Goal: Information Seeking & Learning: Learn about a topic

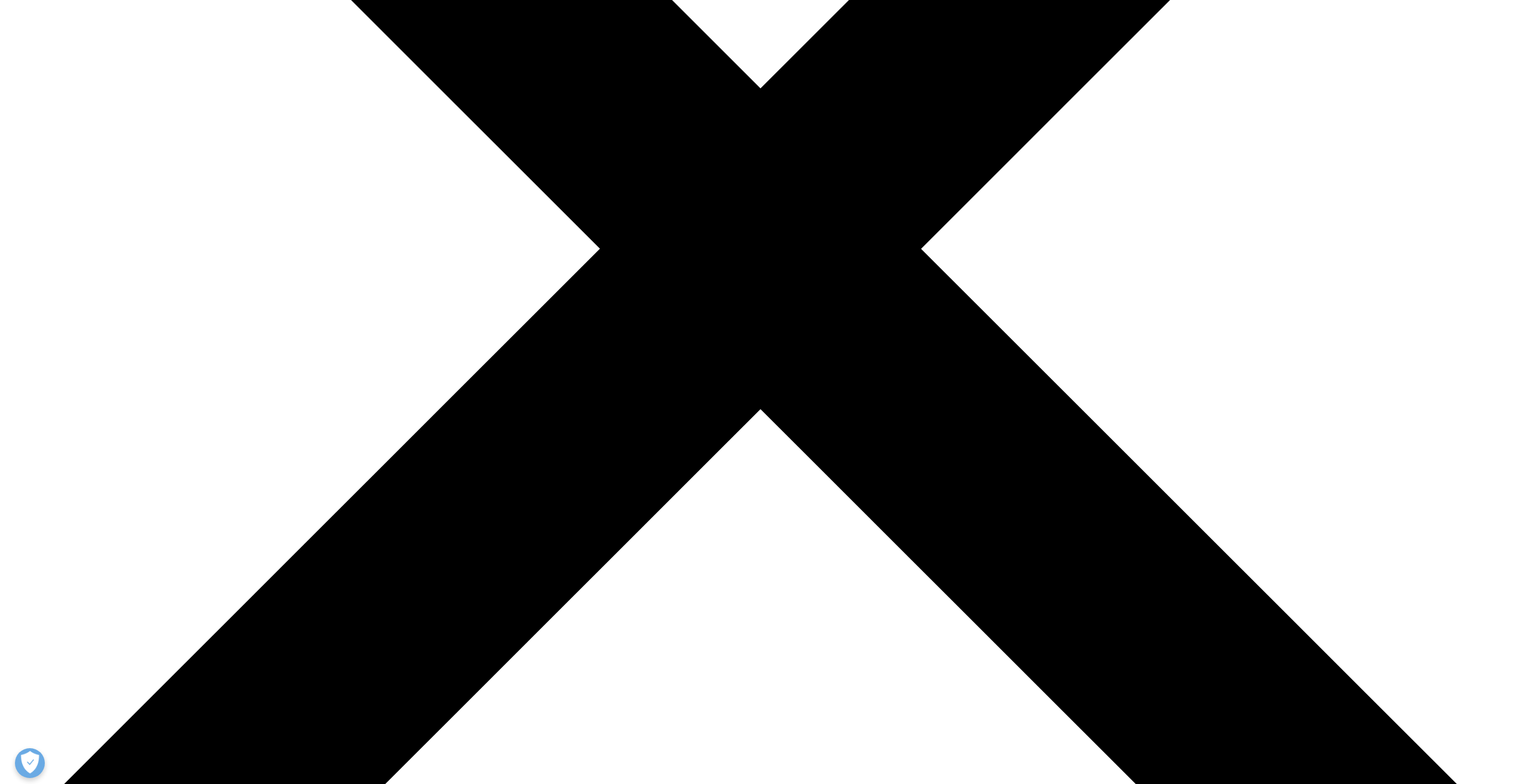
scroll to position [537, 0]
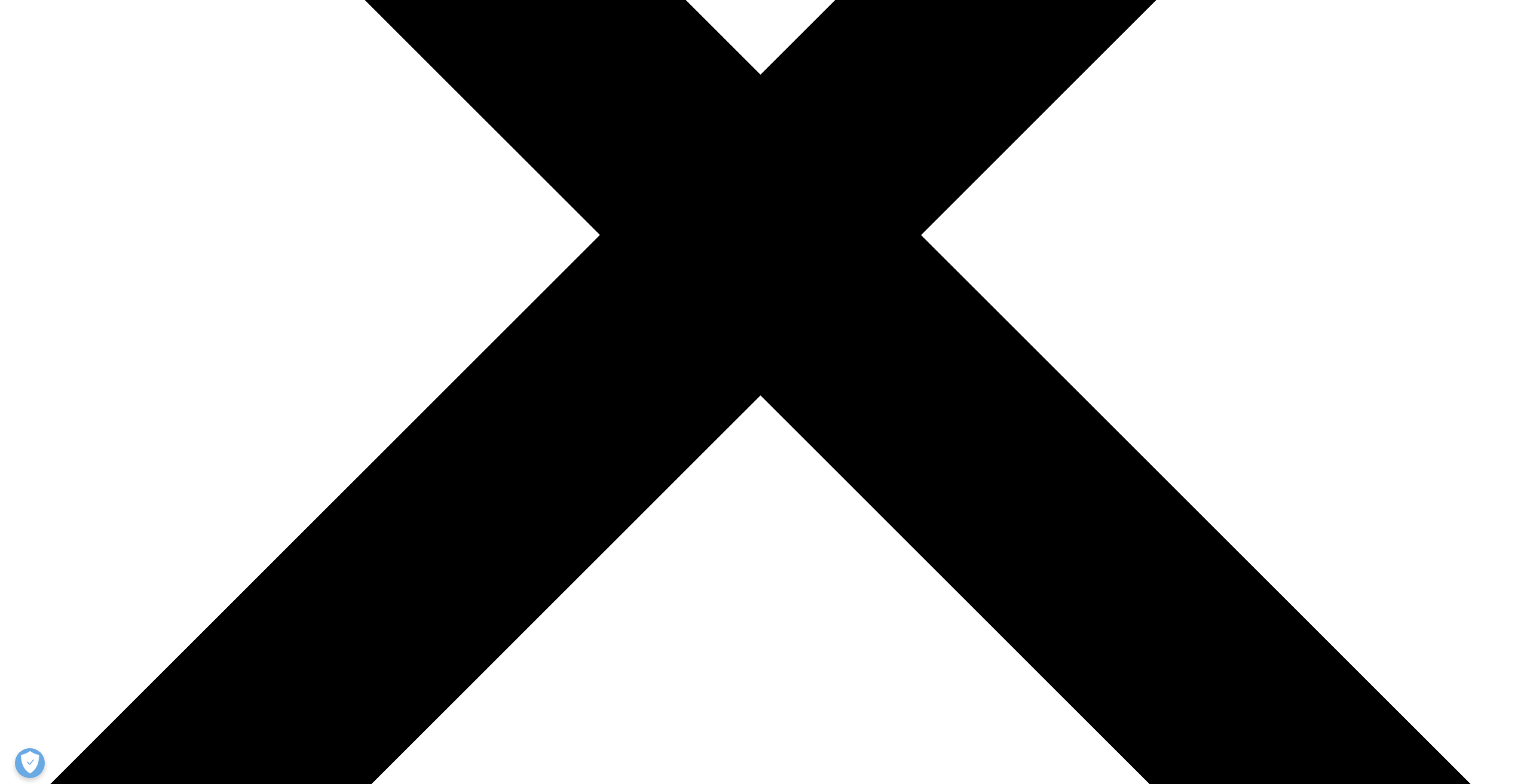
drag, startPoint x: 528, startPoint y: 231, endPoint x: 702, endPoint y: 509, distance: 328.0
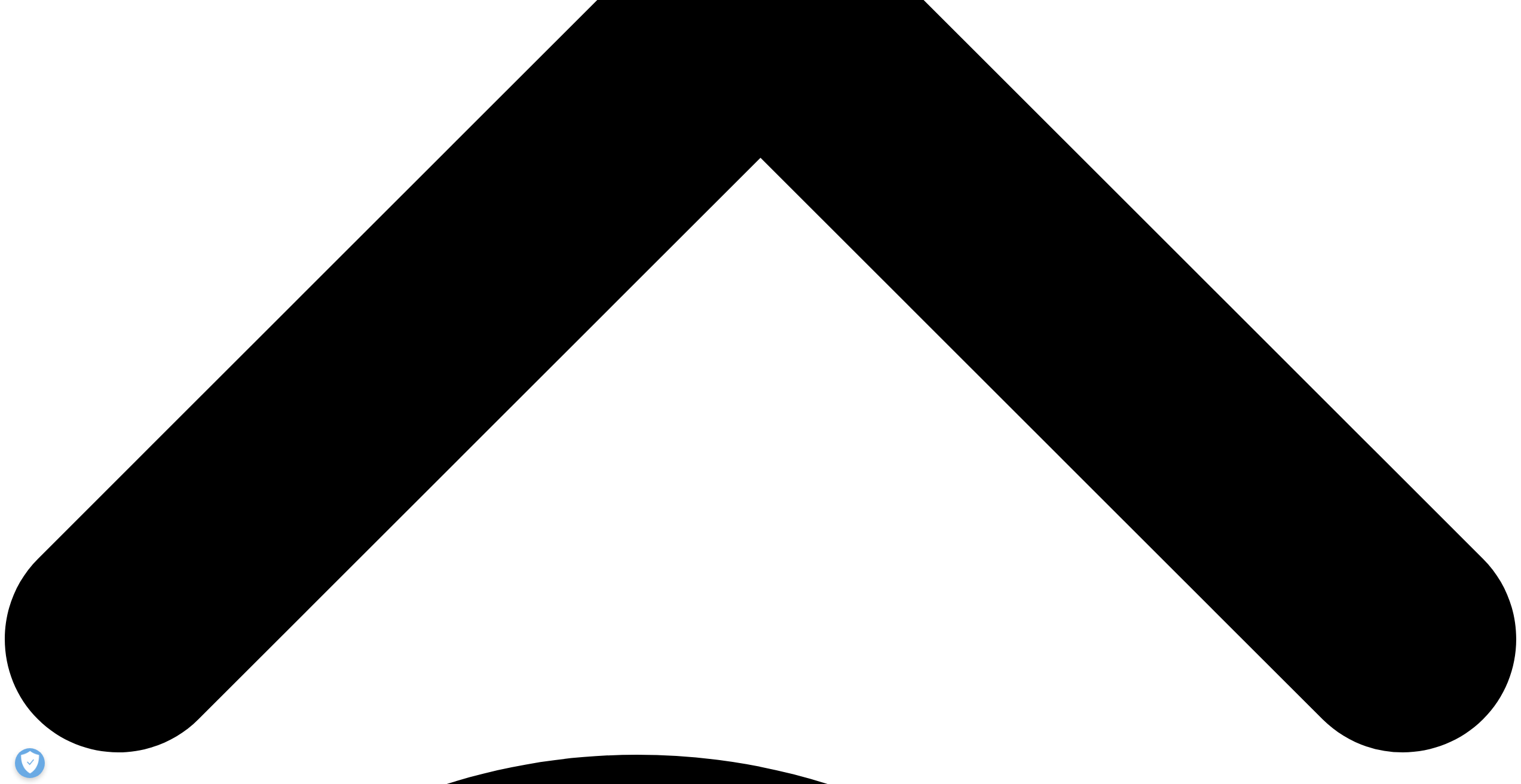
scroll to position [776, 0]
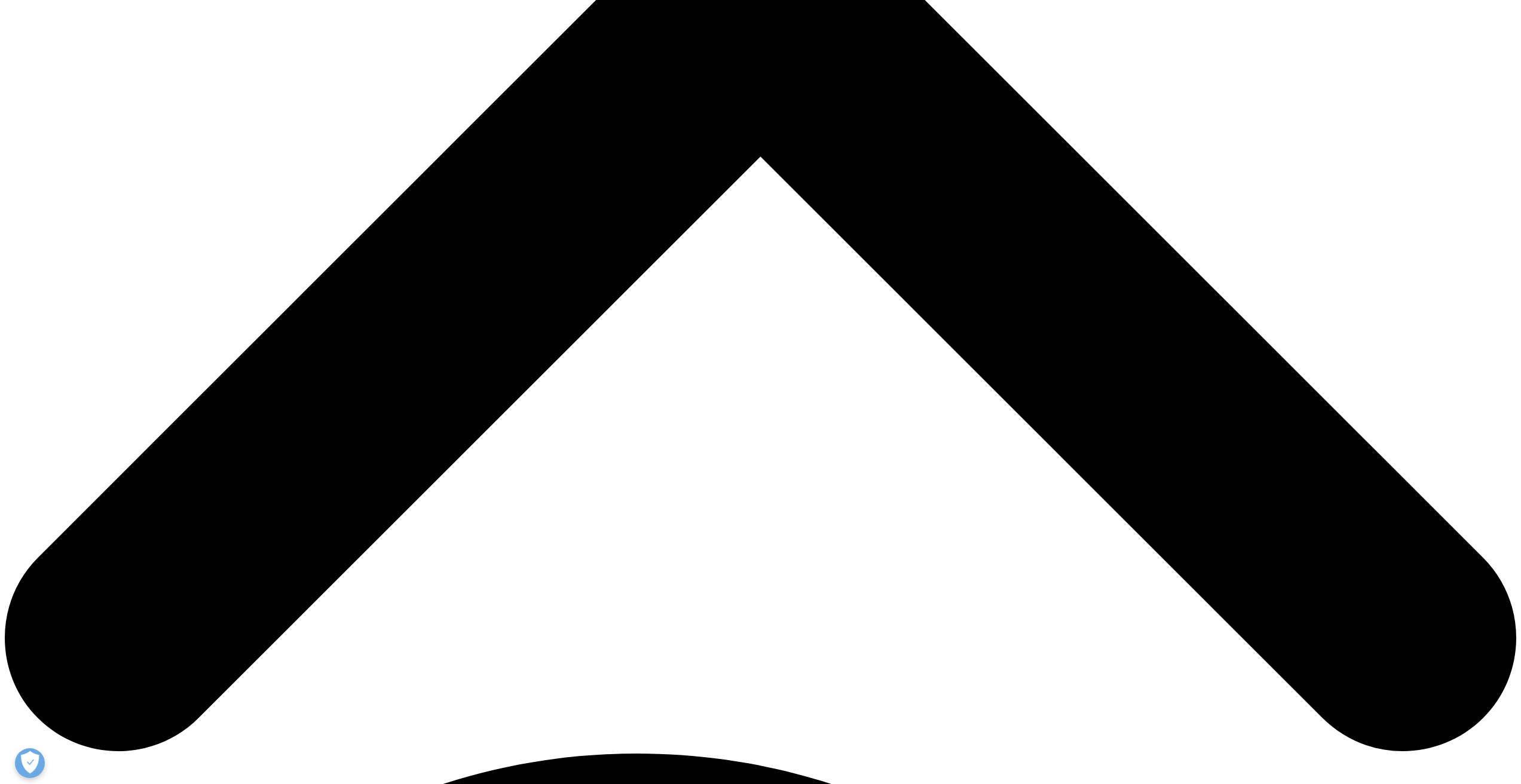
drag, startPoint x: 603, startPoint y: 298, endPoint x: 746, endPoint y: 326, distance: 145.7
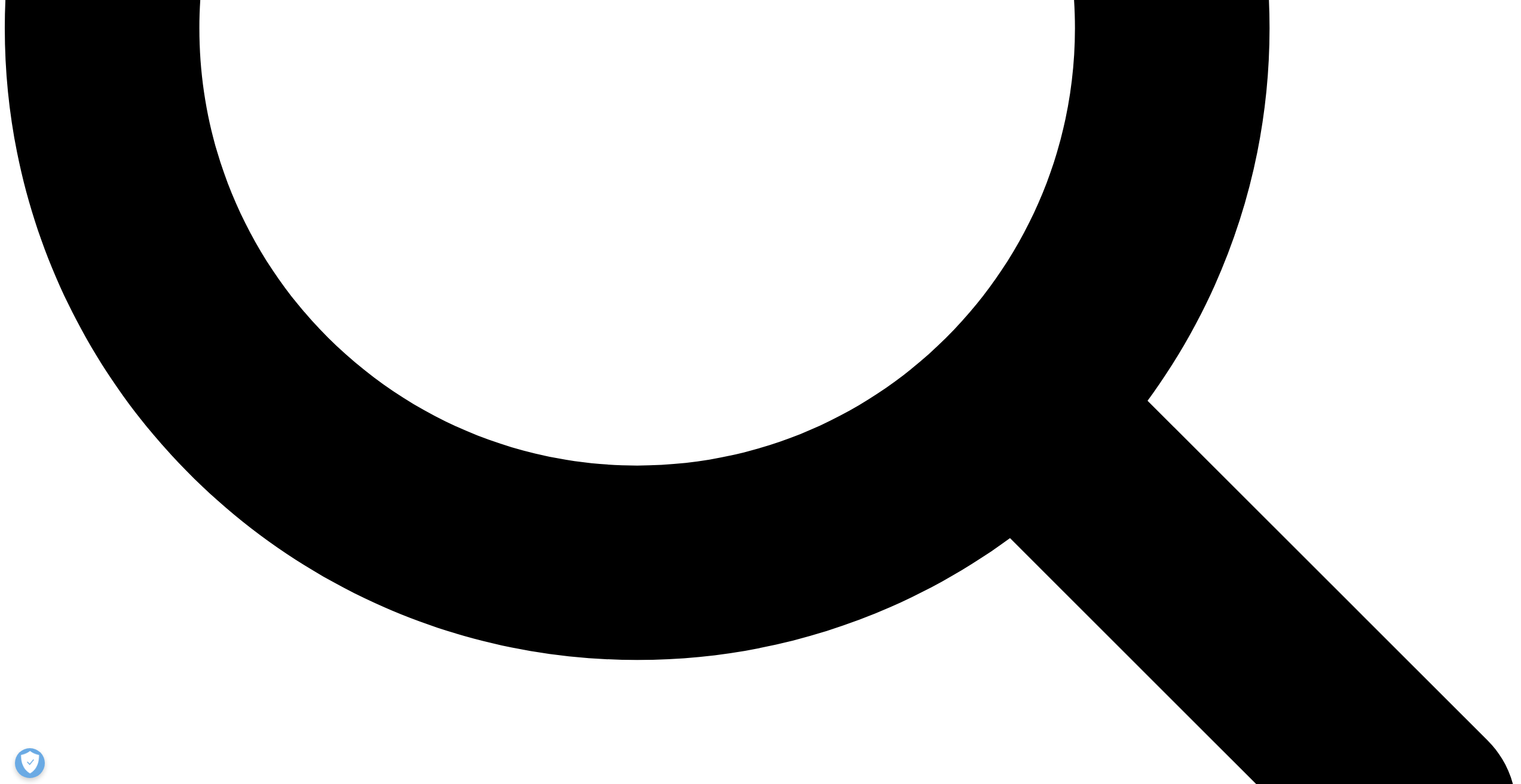
scroll to position [2150, 0]
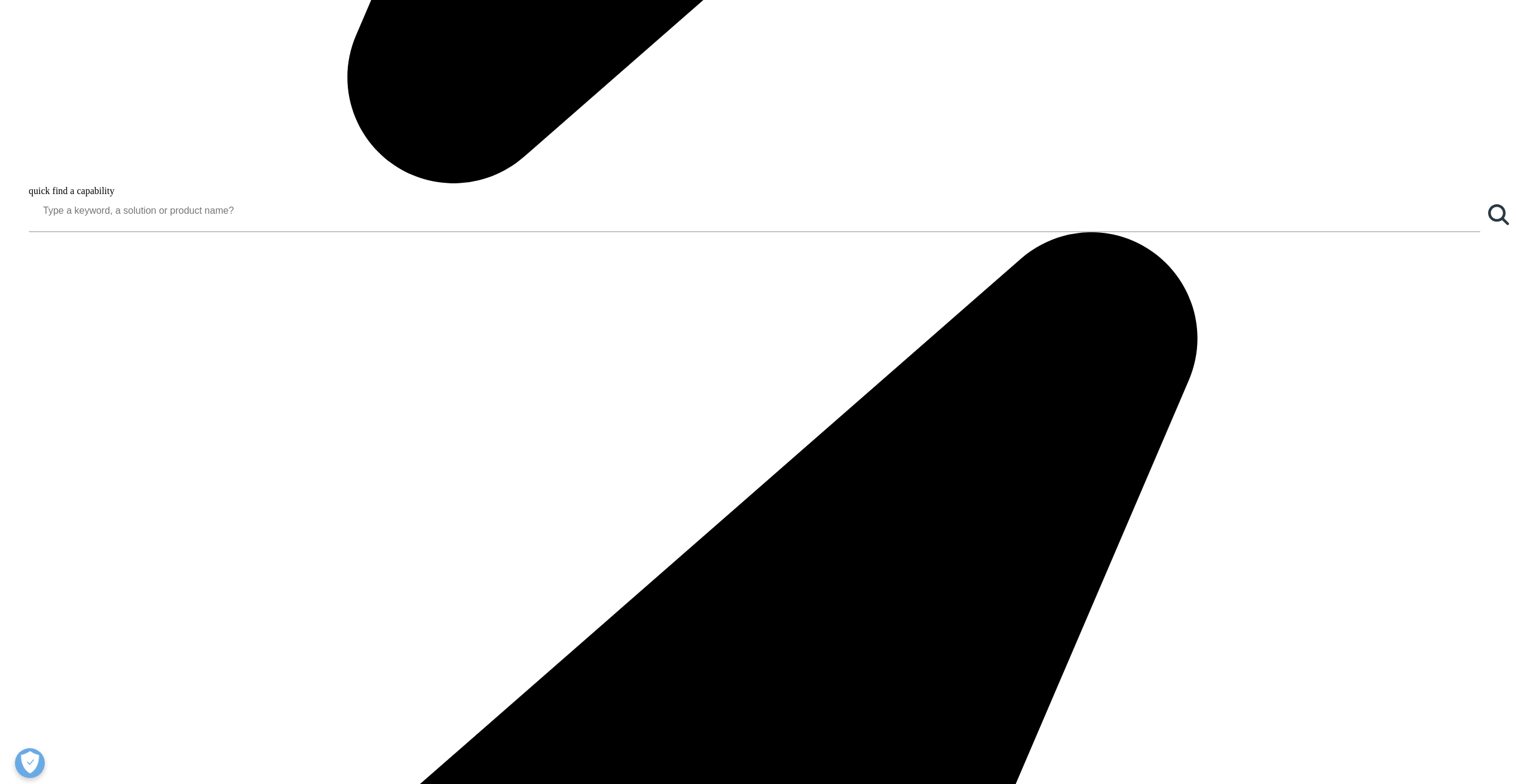
drag, startPoint x: 527, startPoint y: 384, endPoint x: 648, endPoint y: 396, distance: 121.6
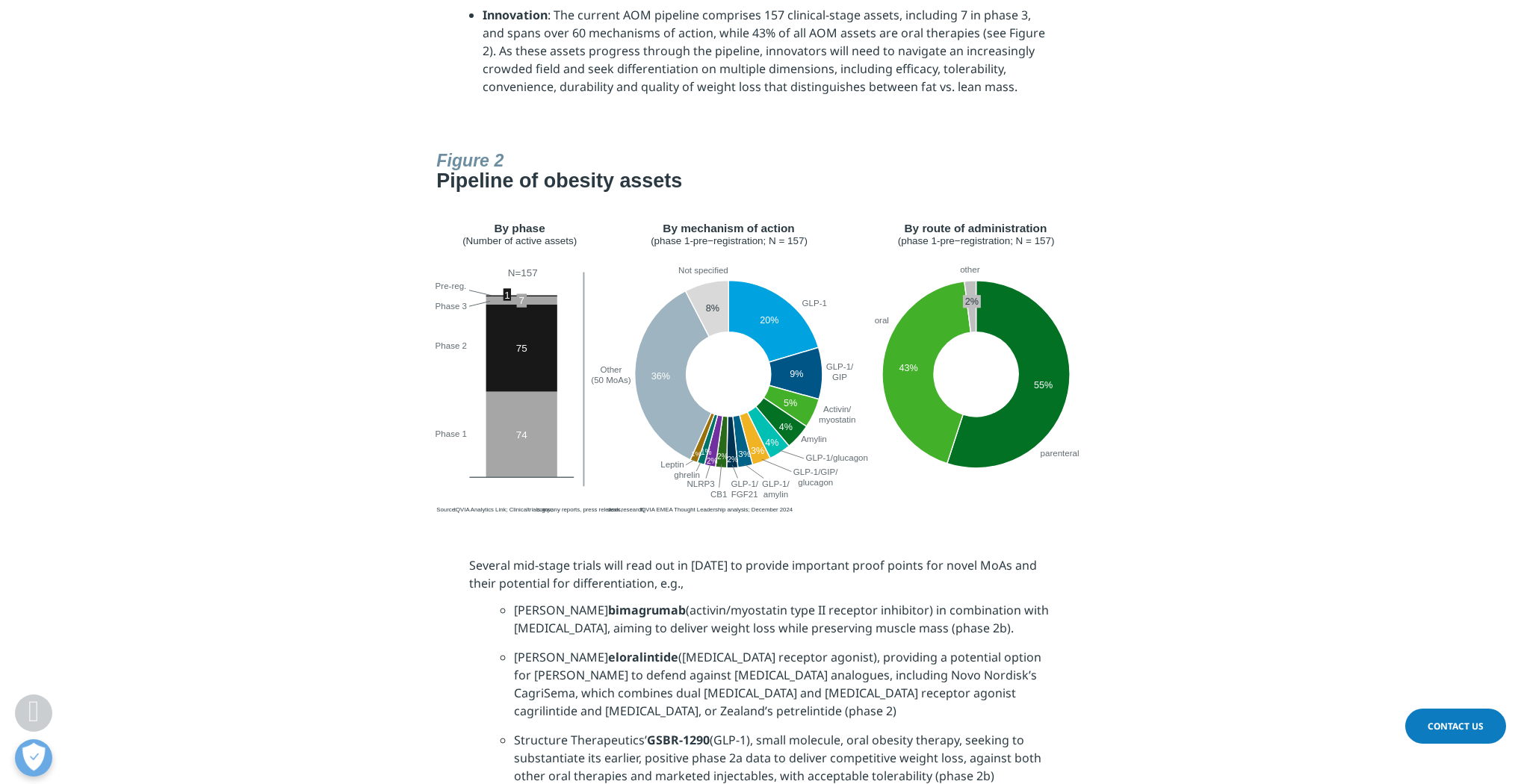
scroll to position [2545, 0]
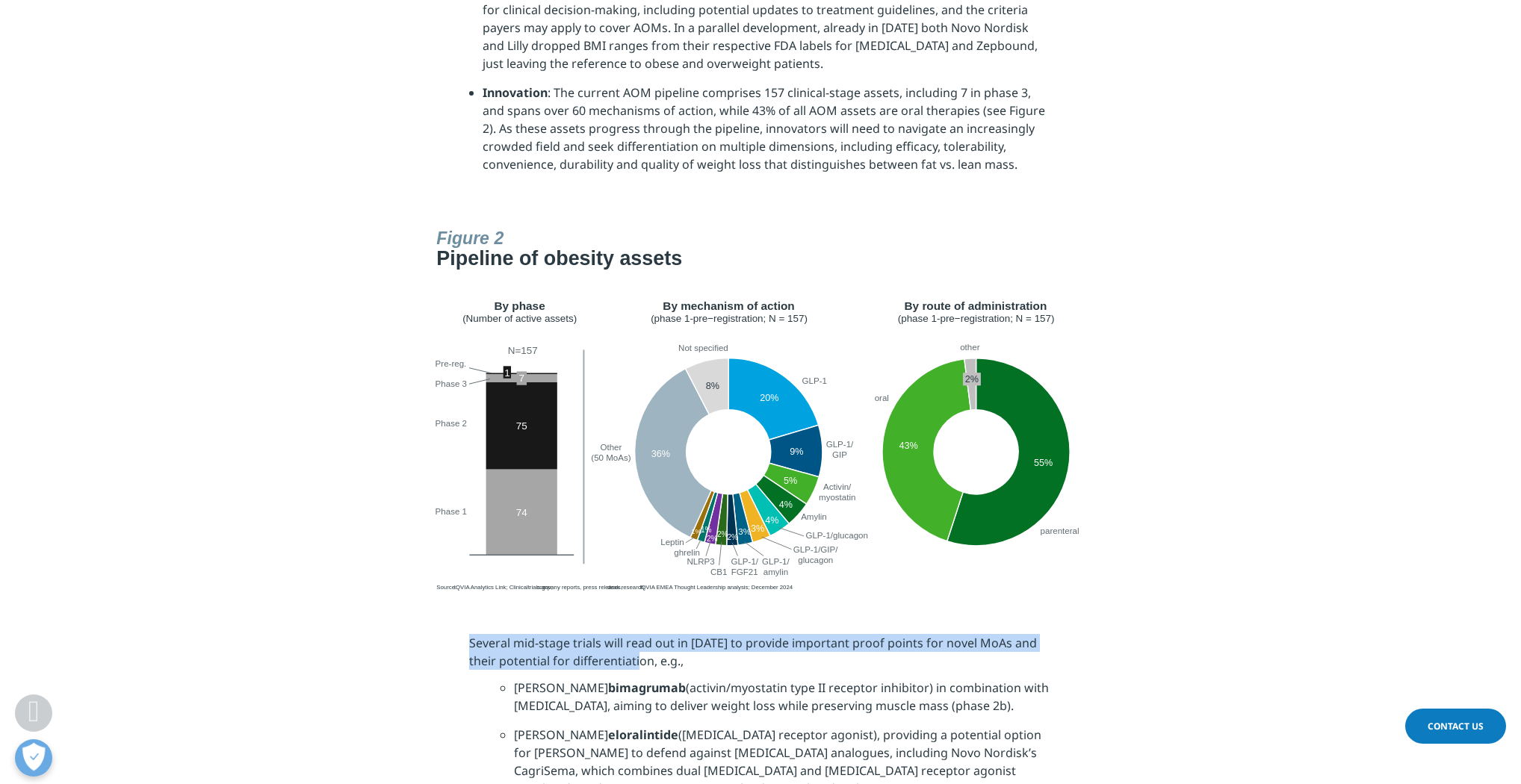
drag, startPoint x: 468, startPoint y: 623, endPoint x: 619, endPoint y: 643, distance: 152.3
click at [619, 643] on p "Several mid-stage trials will read out in [DATE] to provide important proof poi…" at bounding box center [760, 656] width 584 height 45
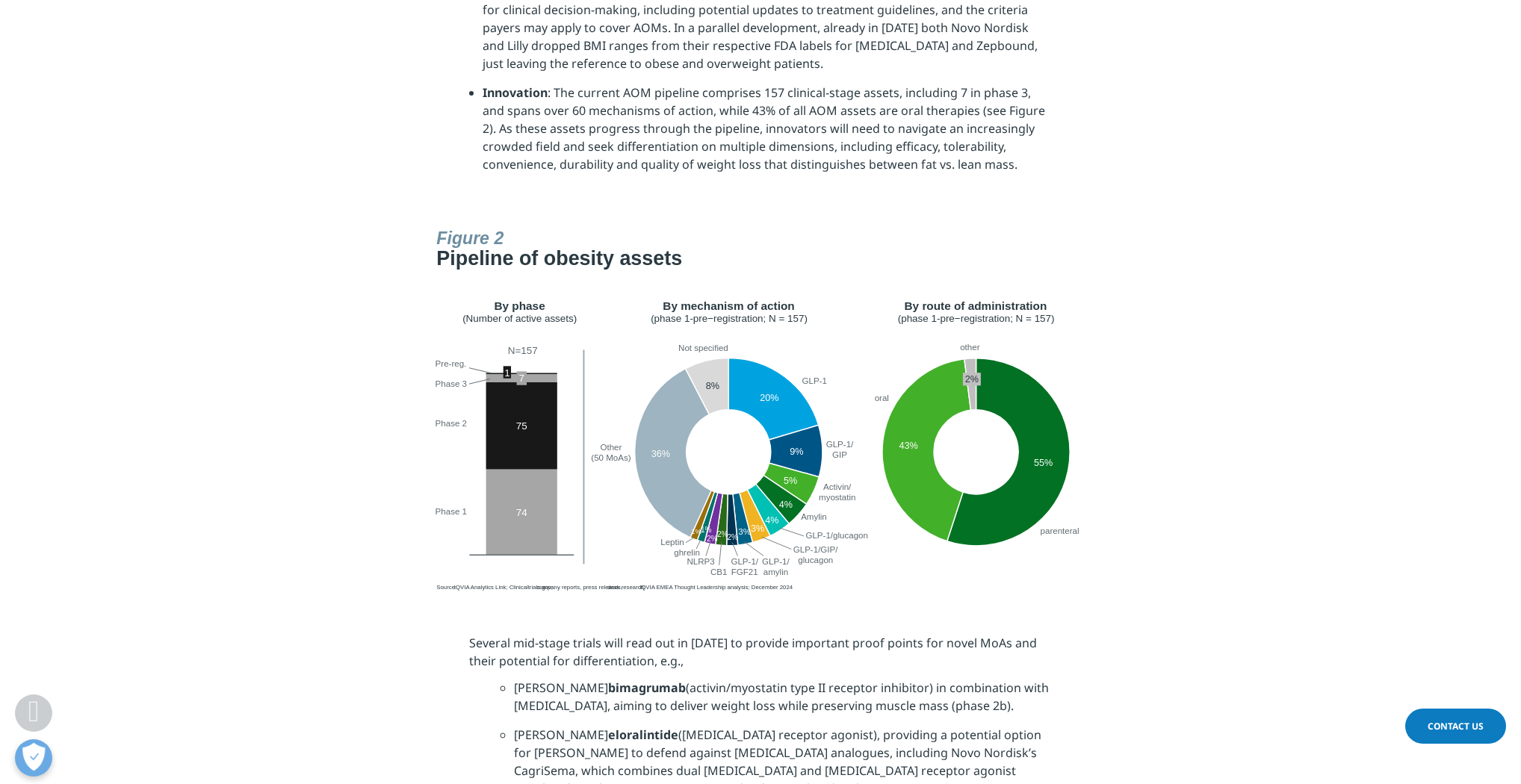
click at [1166, 565] on div at bounding box center [760, 409] width 836 height 375
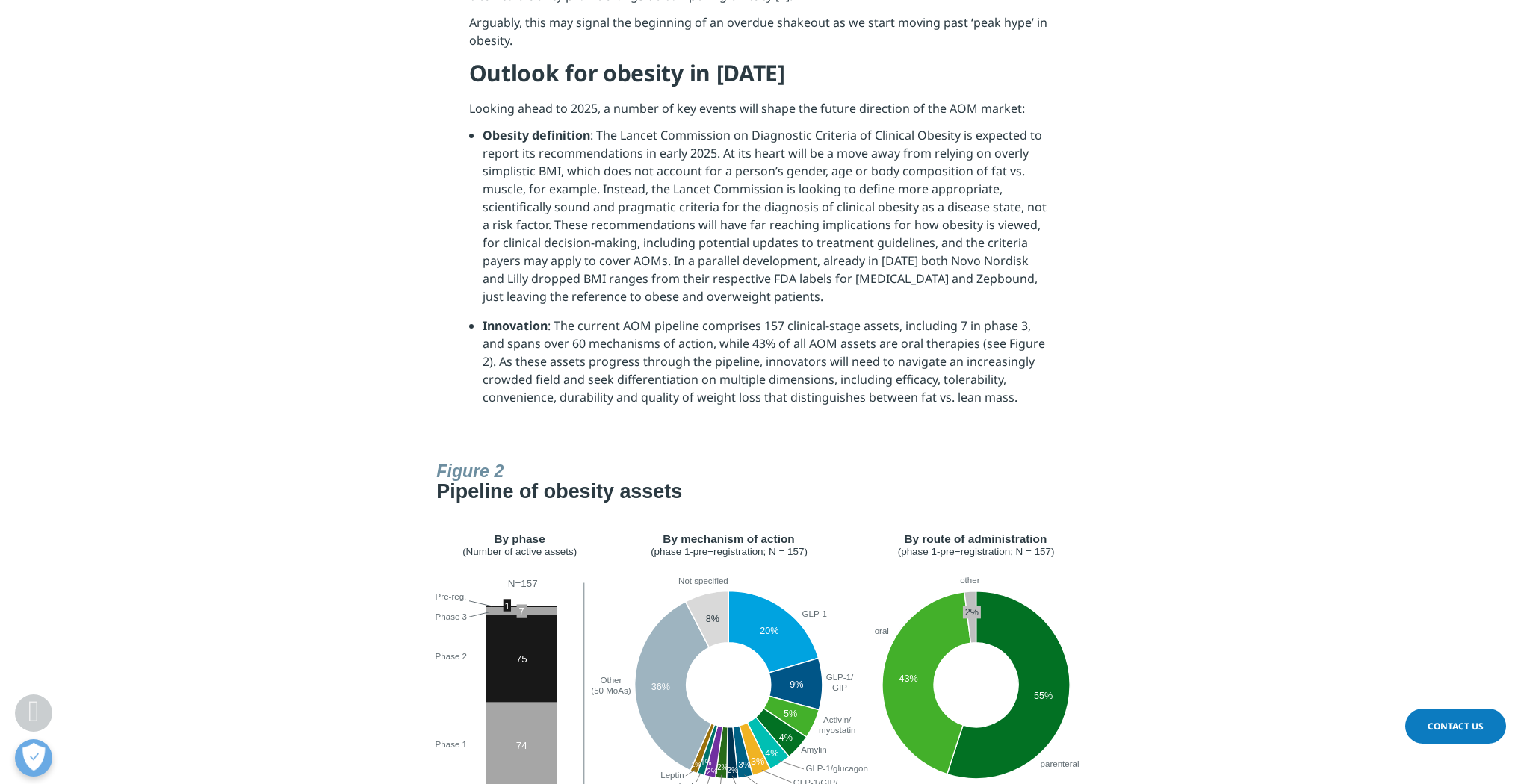
scroll to position [2246, 0]
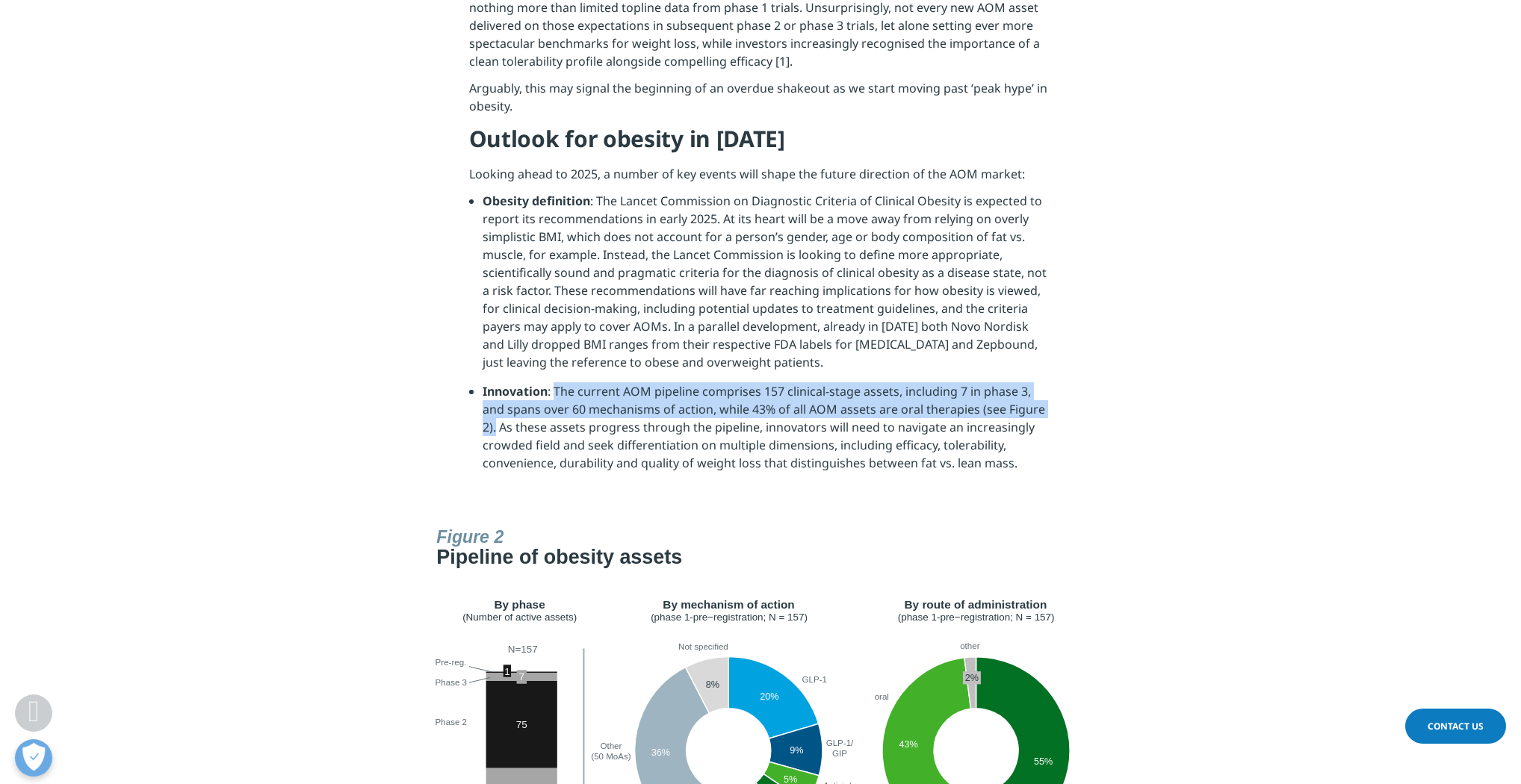
drag, startPoint x: 554, startPoint y: 370, endPoint x: 1031, endPoint y: 397, distance: 477.8
click at [1031, 397] on li "Innovation : The current AOM pipeline comprises 157 clinical-stage assets, incl…" at bounding box center [767, 433] width 571 height 101
click at [1171, 377] on section "Another key event in [DATE] was the readout of the first head-to-head trial in …" at bounding box center [760, 116] width 1521 height 811
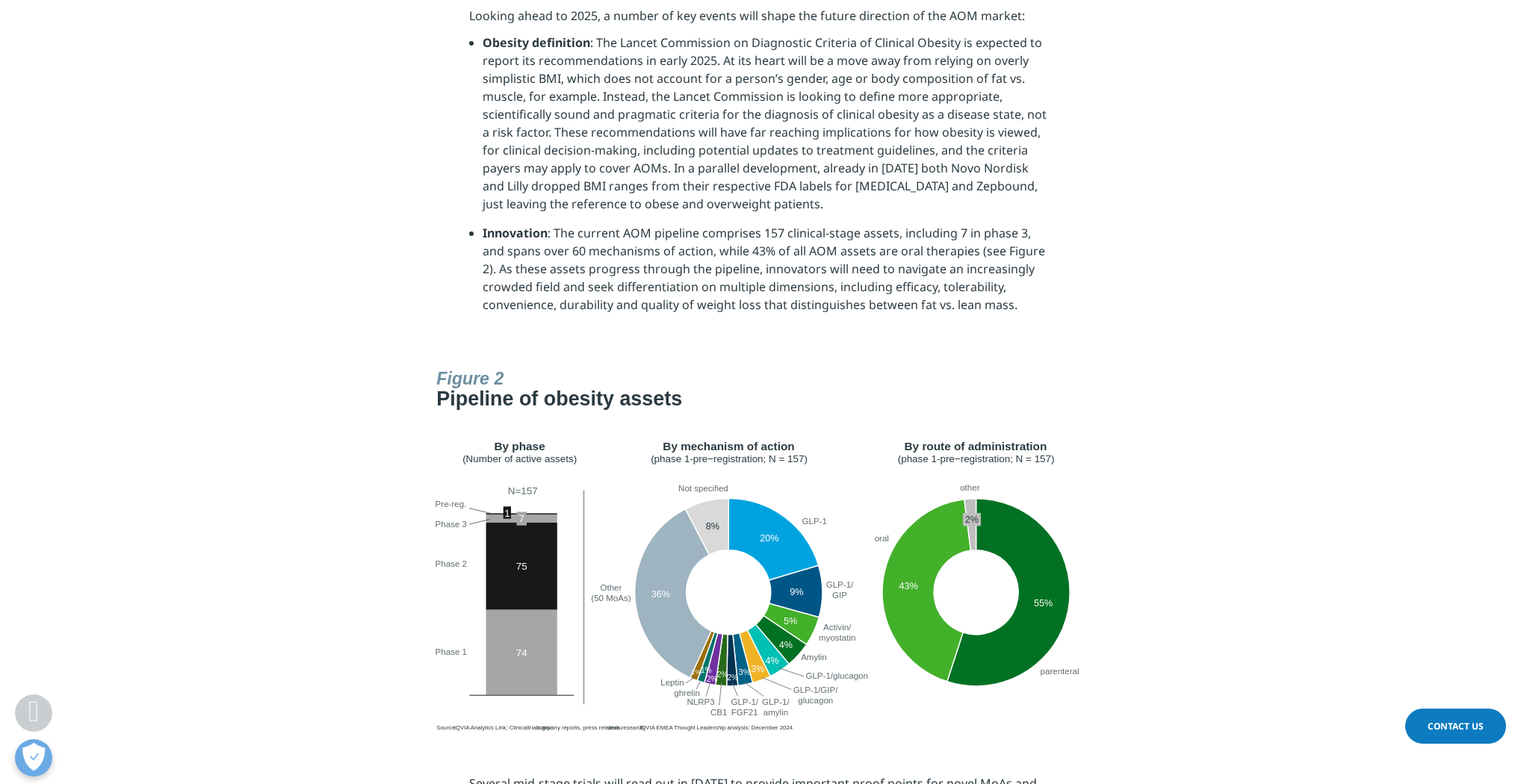
scroll to position [2425, 0]
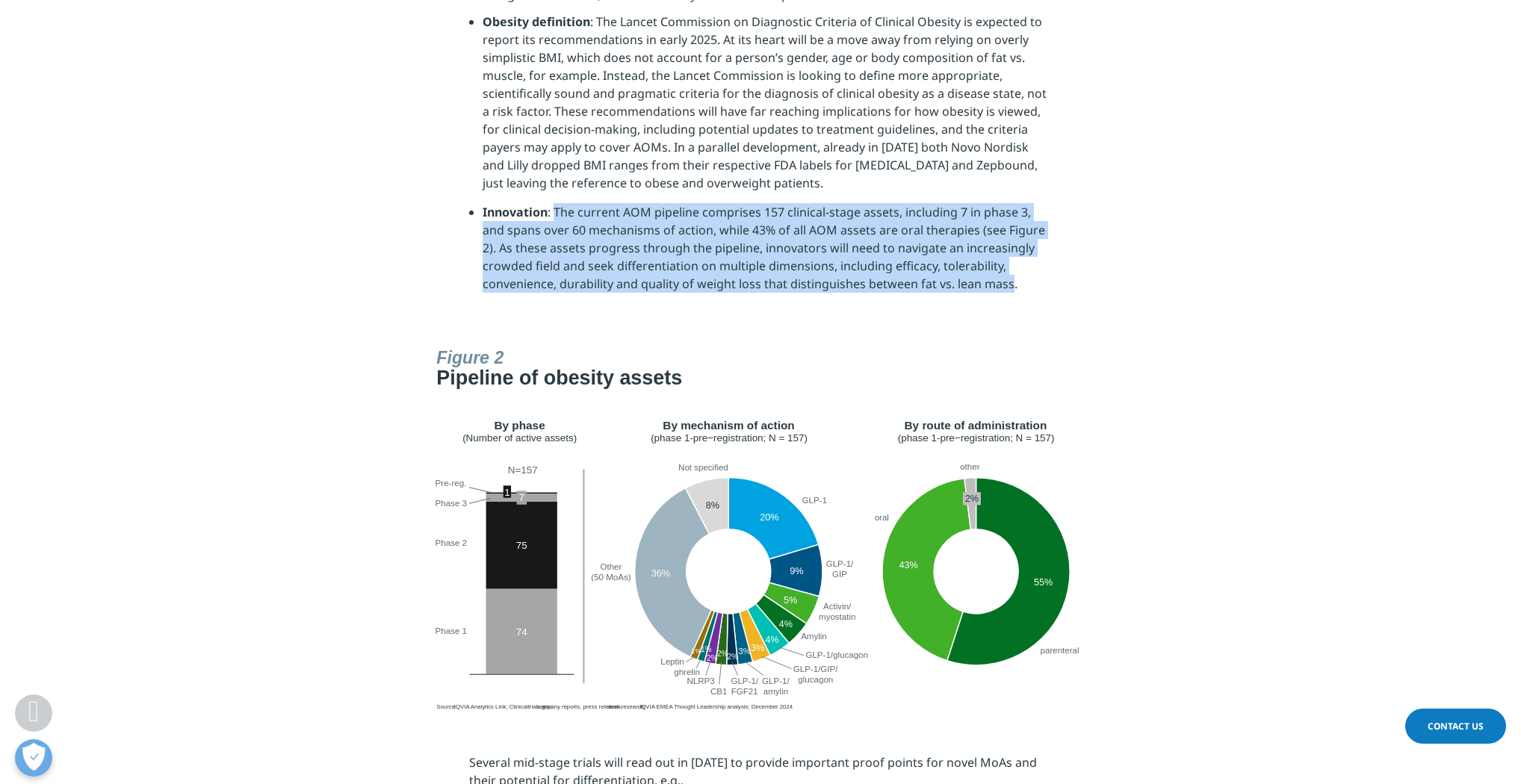
drag, startPoint x: 553, startPoint y: 195, endPoint x: 934, endPoint y: 274, distance: 389.1
click at [934, 274] on li "Innovation : The current AOM pipeline comprises 157 clinical-stage assets, incl…" at bounding box center [767, 253] width 571 height 101
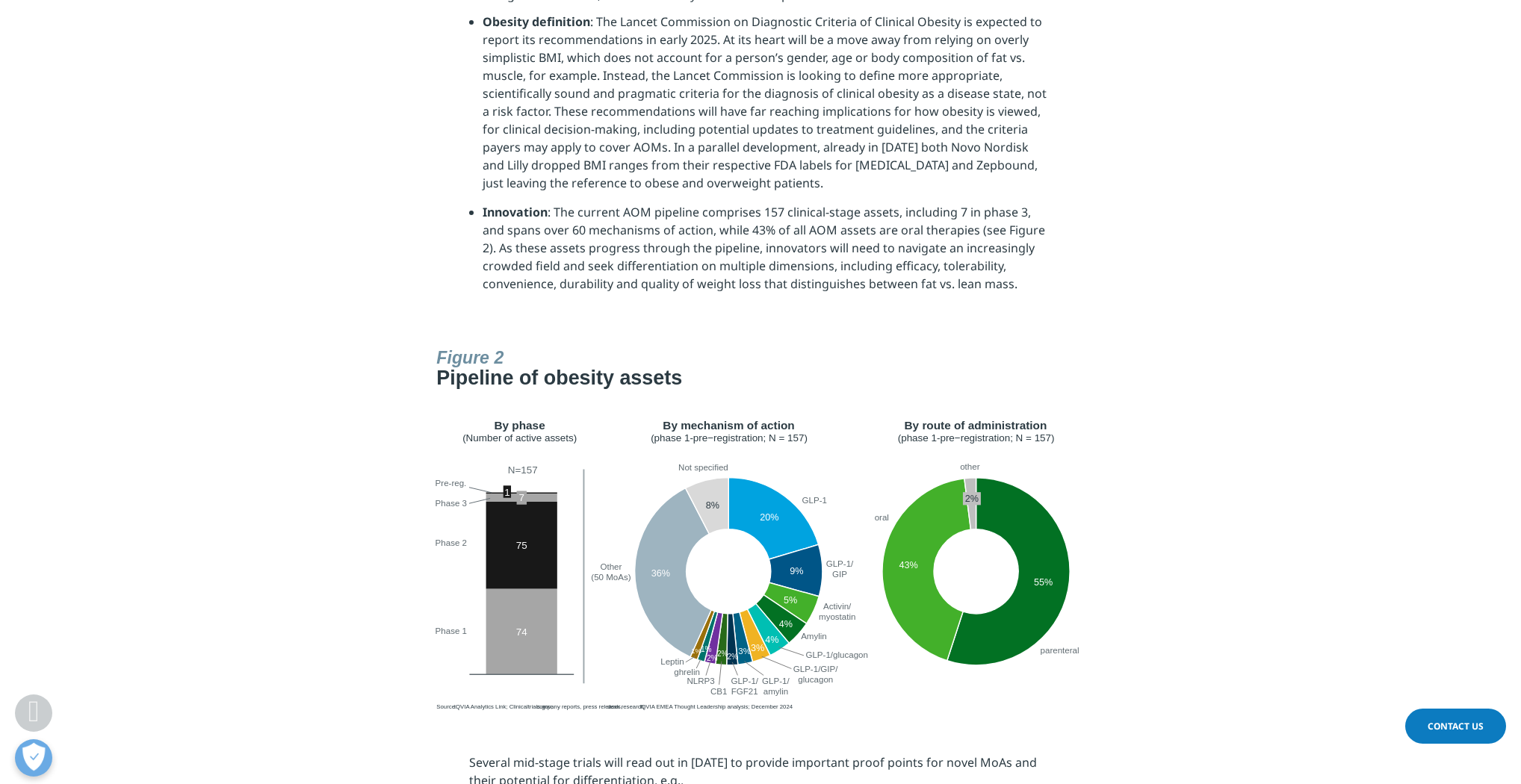
click at [1249, 342] on section at bounding box center [760, 529] width 1521 height 375
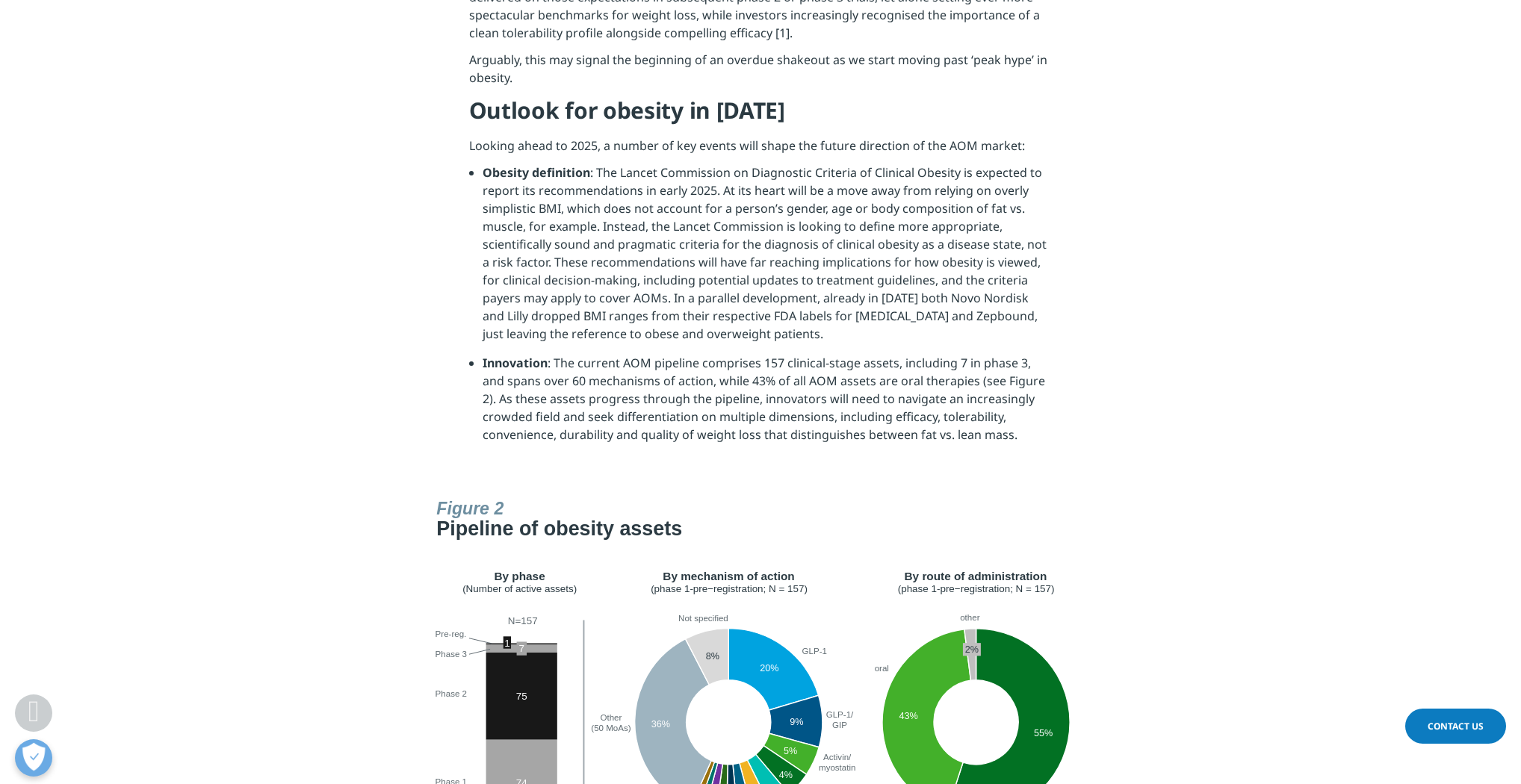
scroll to position [2246, 0]
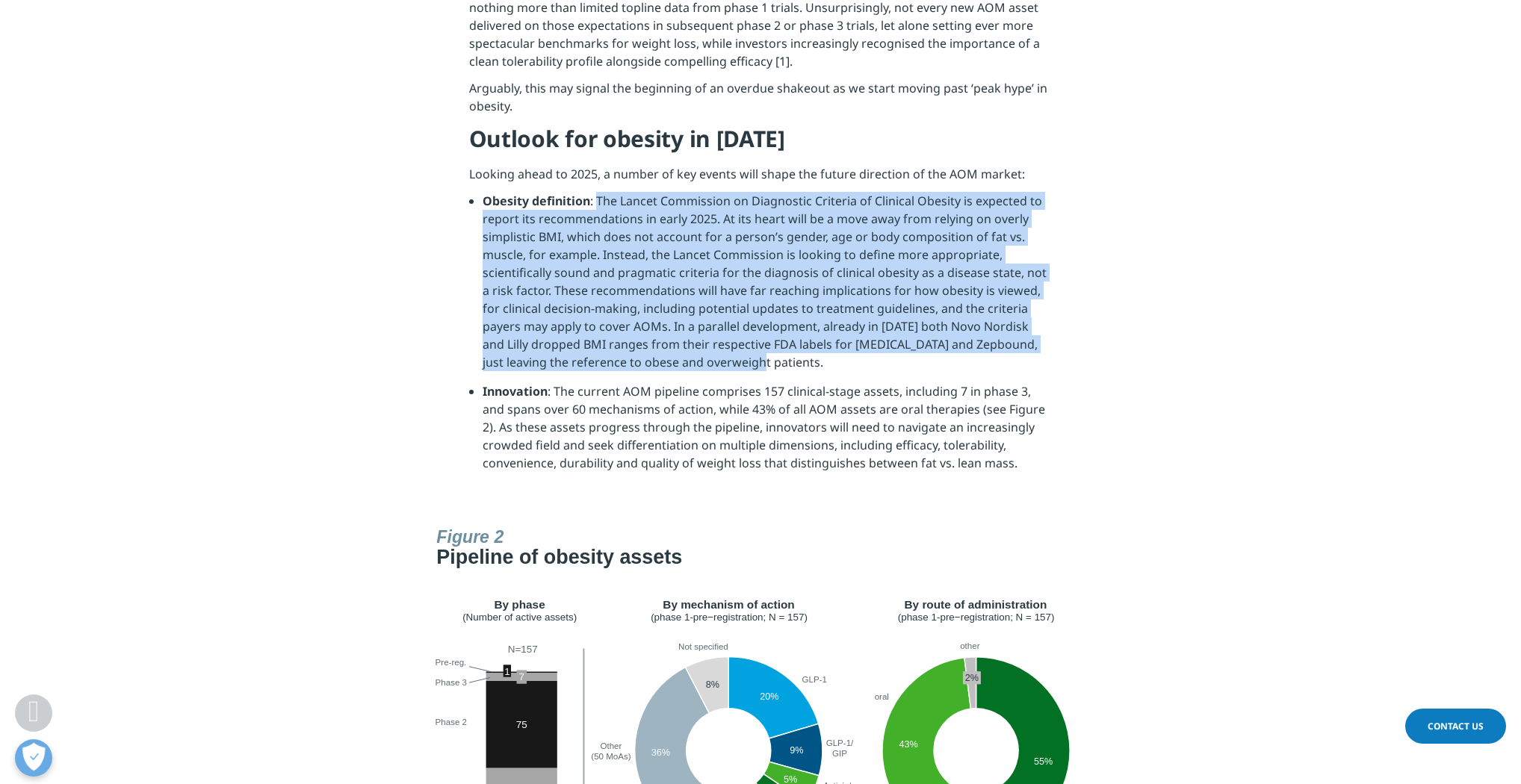
drag, startPoint x: 598, startPoint y: 180, endPoint x: 726, endPoint y: 346, distance: 209.6
click at [726, 346] on li "Obesity definition : The Lancet Commission on Diagnostic Criteria of Clinical O…" at bounding box center [767, 287] width 571 height 191
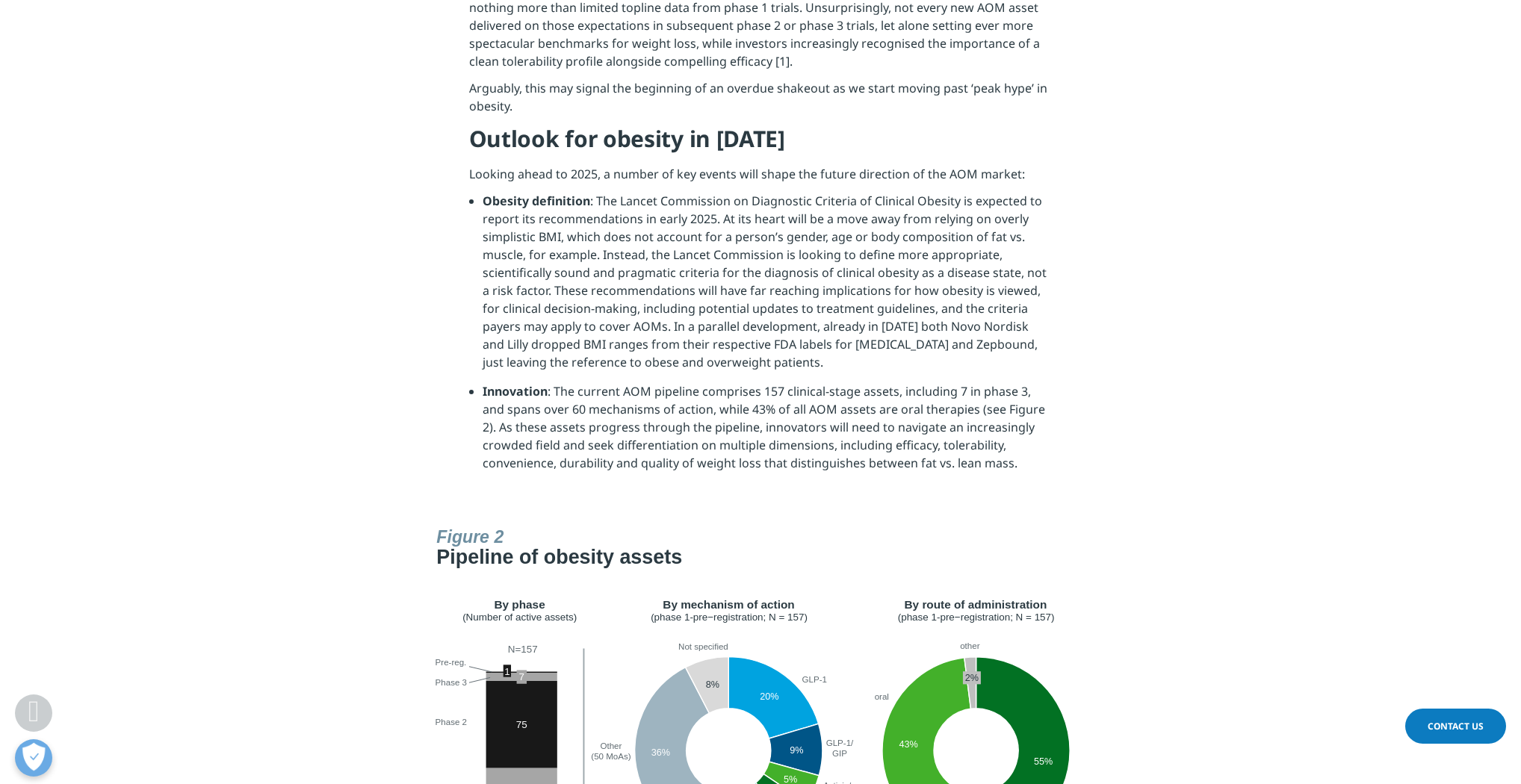
click at [538, 482] on section "Another key event in [DATE] was the readout of the first head-to-head trial in …" at bounding box center [760, 116] width 1521 height 811
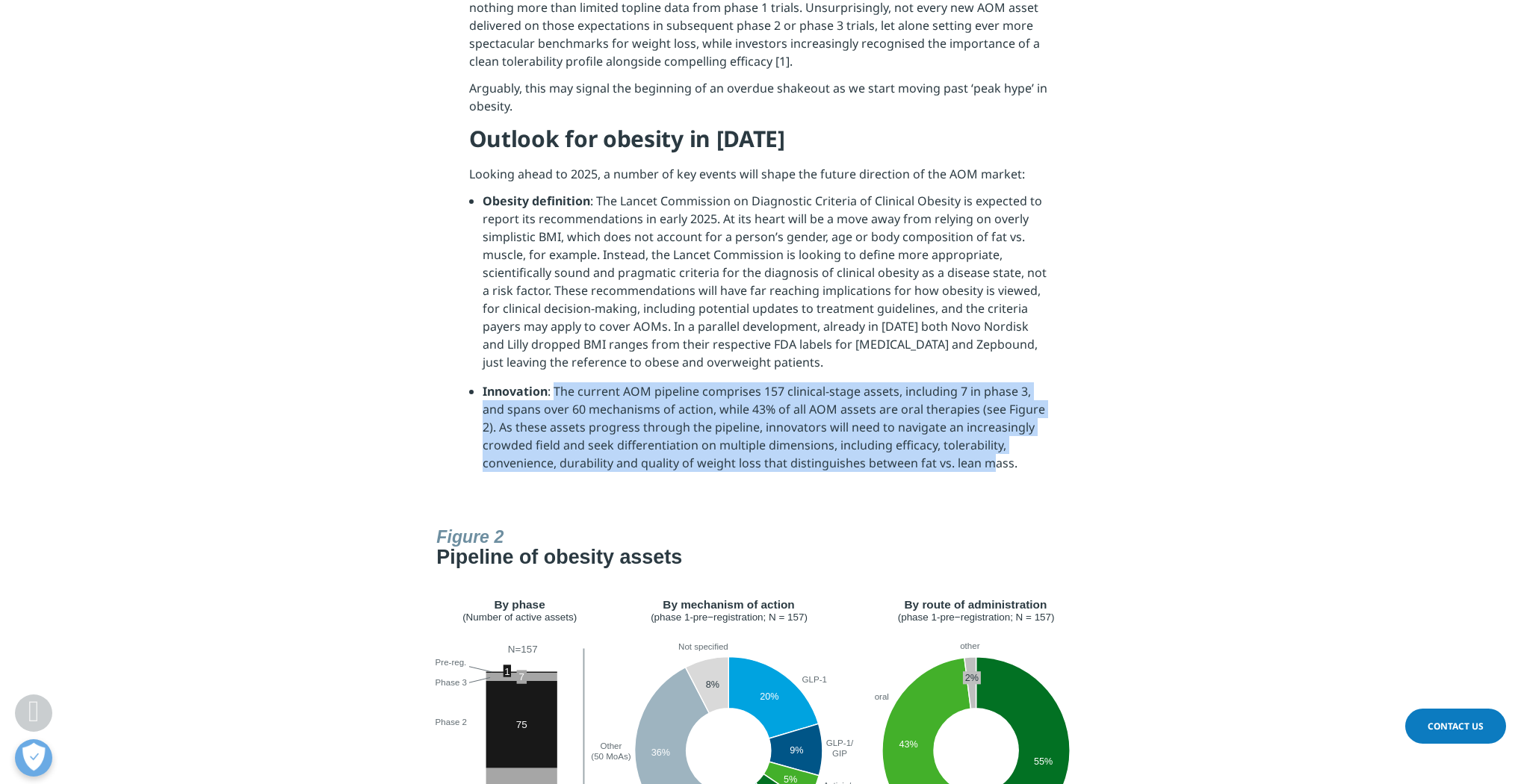
drag, startPoint x: 599, startPoint y: 374, endPoint x: 914, endPoint y: 437, distance: 321.2
click at [914, 437] on li "Innovation : The current AOM pipeline comprises 157 clinical-stage assets, incl…" at bounding box center [767, 433] width 571 height 101
click at [588, 458] on li "Innovation : The current AOM pipeline comprises 157 clinical-stage assets, incl…" at bounding box center [767, 433] width 571 height 101
click at [734, 477] on section "Another key event in [DATE] was the readout of the first head-to-head trial in …" at bounding box center [760, 116] width 1521 height 811
drag, startPoint x: 554, startPoint y: 372, endPoint x: 931, endPoint y: 441, distance: 383.3
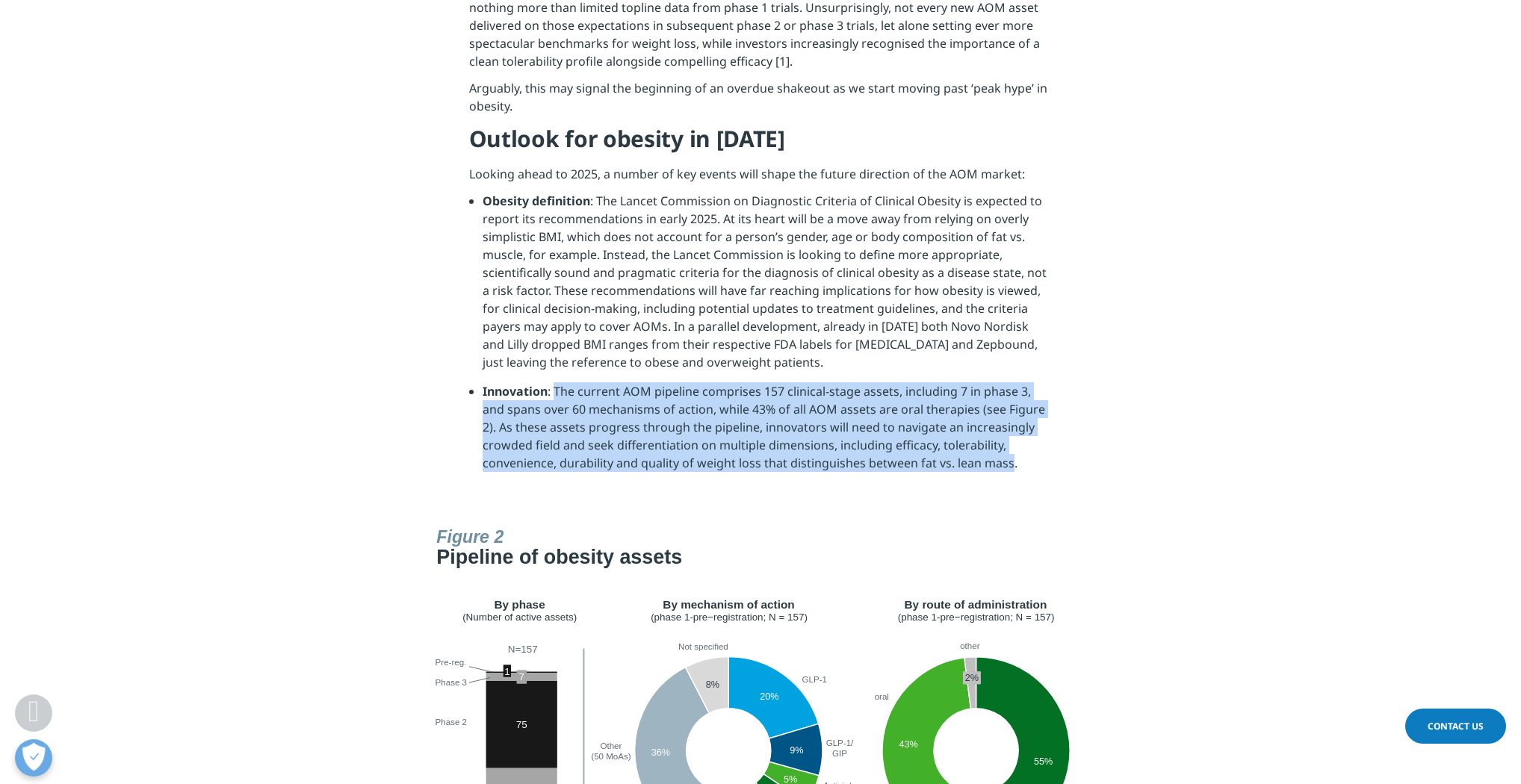
click at [931, 441] on li "Innovation : The current AOM pipeline comprises 157 clinical-stage assets, incl…" at bounding box center [767, 433] width 571 height 101
copy li "The current AOM pipeline comprises 157 clinical-stage assets, including 7 in ph…"
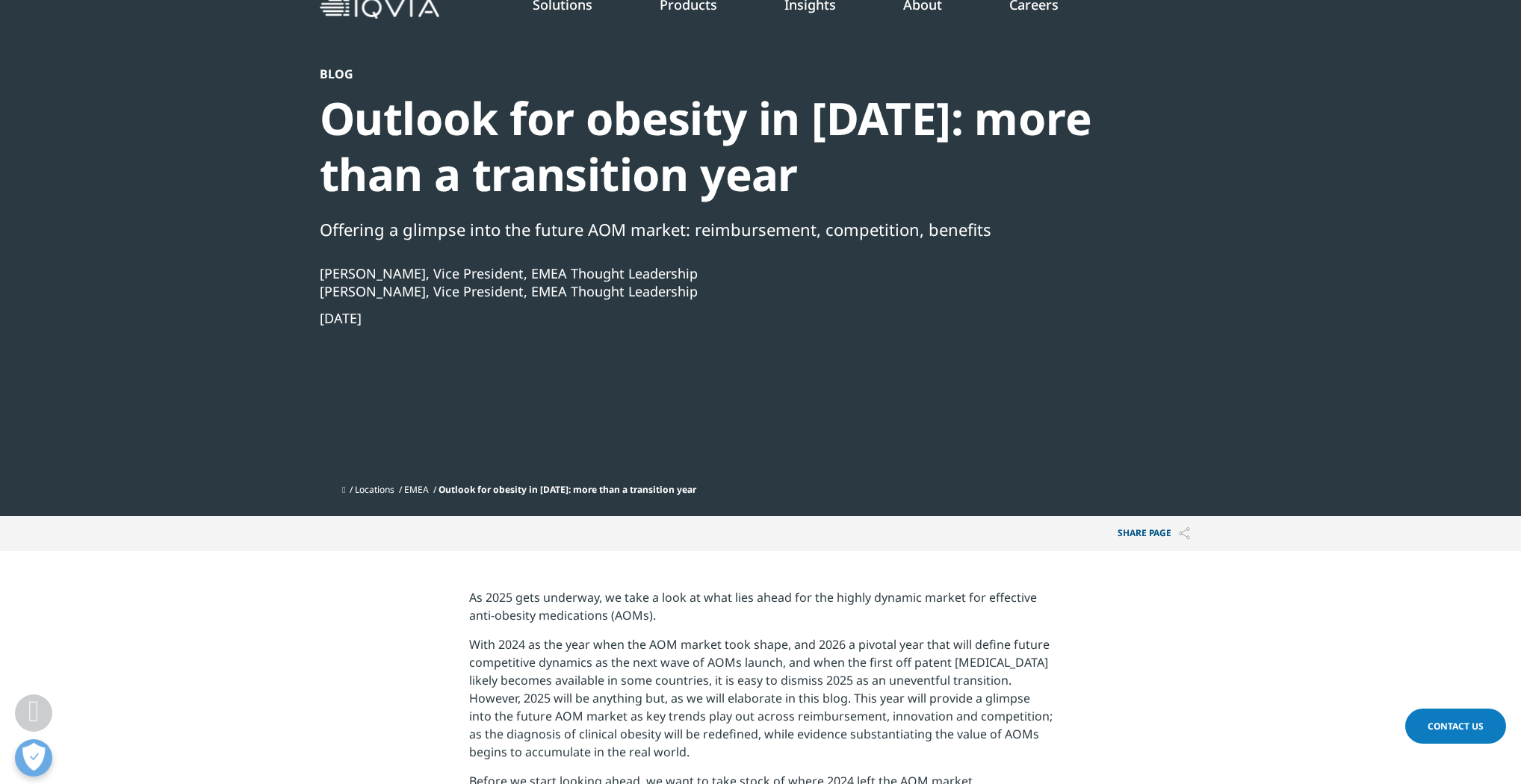
scroll to position [0, 0]
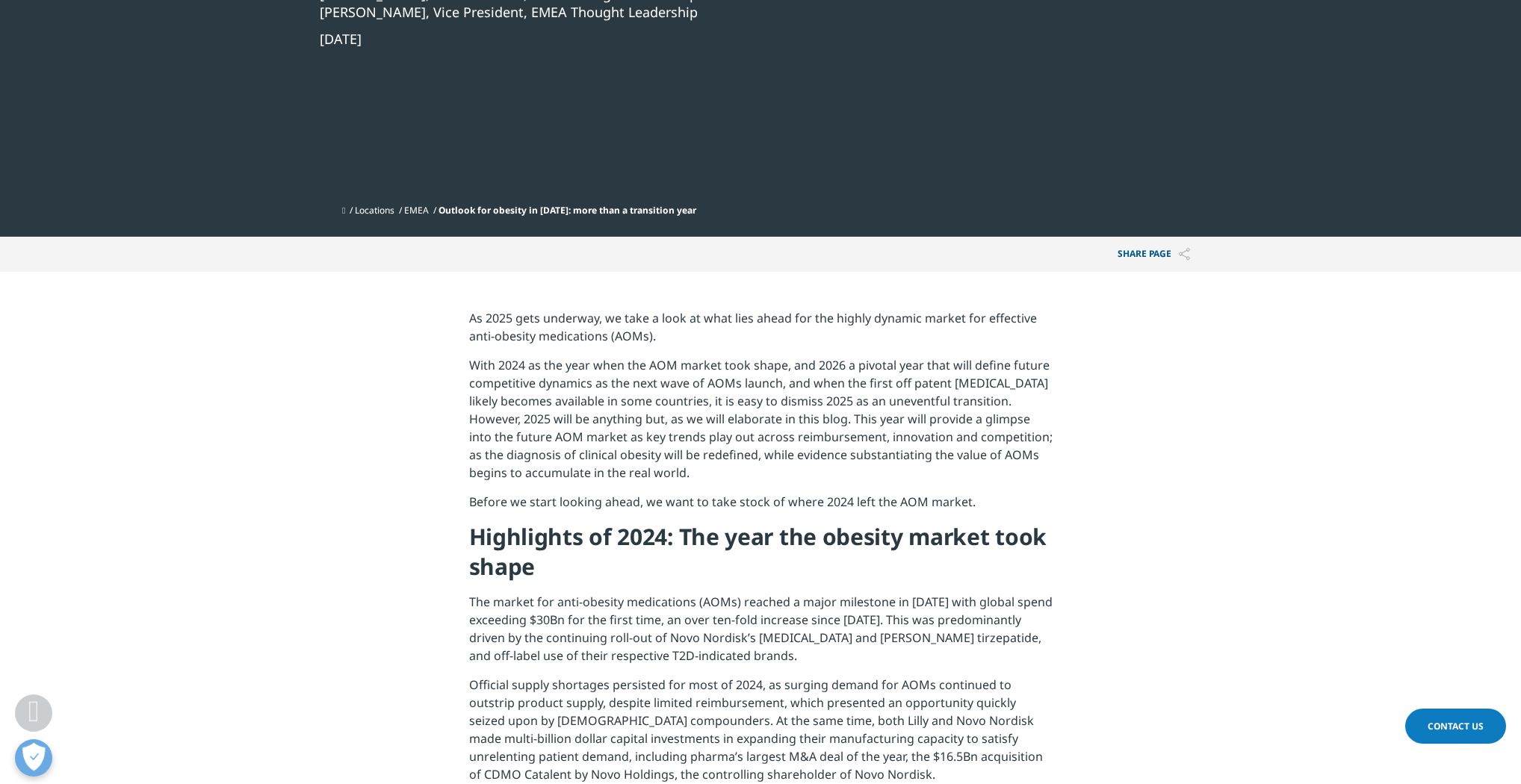
click at [1224, 549] on section "As 2025 gets underway, we take a look at what lies ahead for the highly dynamic…" at bounding box center [760, 740] width 1521 height 939
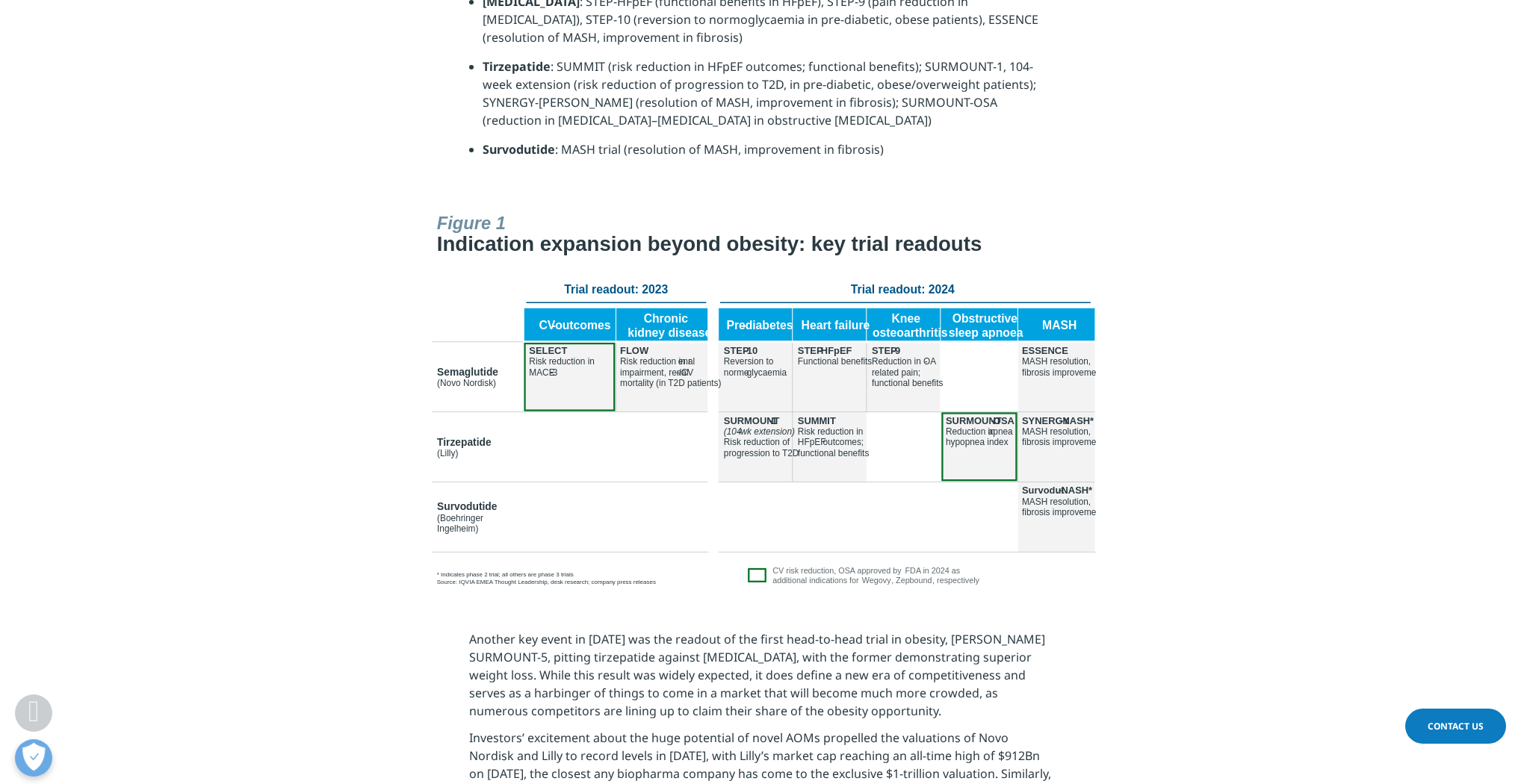
scroll to position [1374, 0]
